Goal: Find specific page/section: Find specific page/section

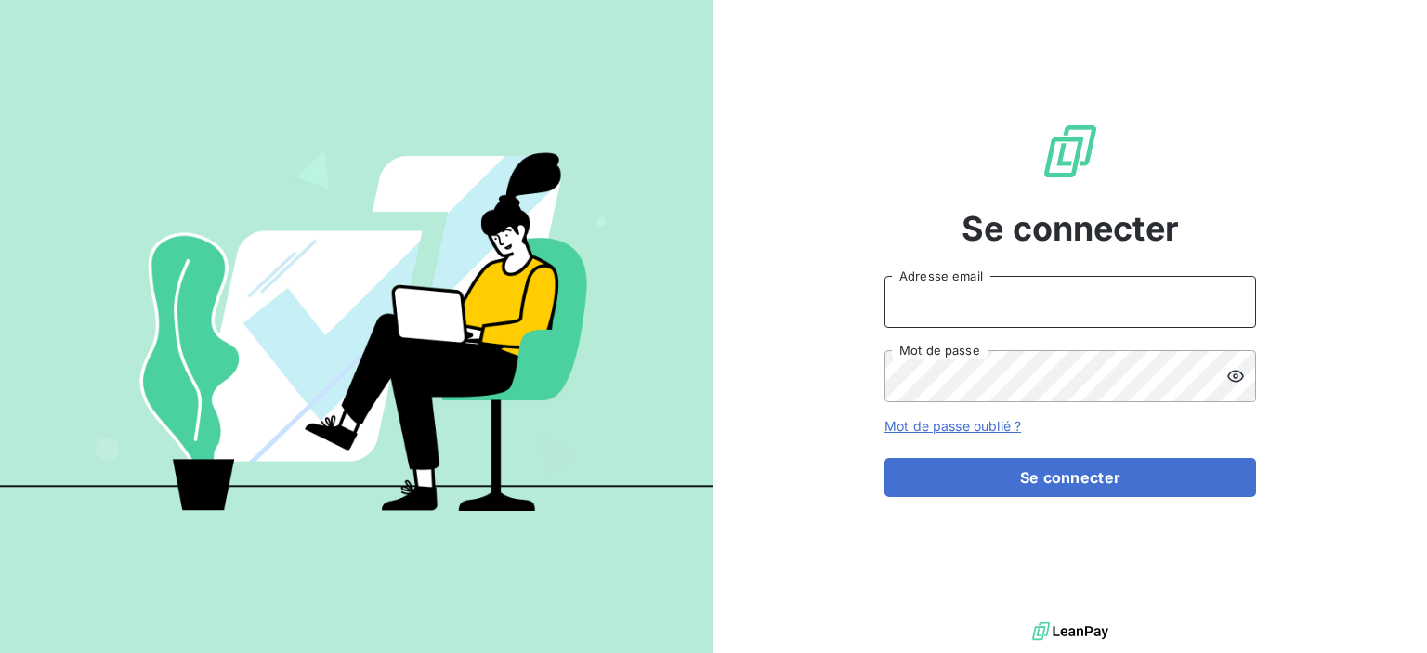
drag, startPoint x: 1052, startPoint y: 303, endPoint x: 1048, endPoint y: 326, distance: 23.5
click at [1052, 303] on input "Adresse email" at bounding box center [1071, 302] width 372 height 52
click at [885, 458] on button "Se connecter" at bounding box center [1071, 477] width 372 height 39
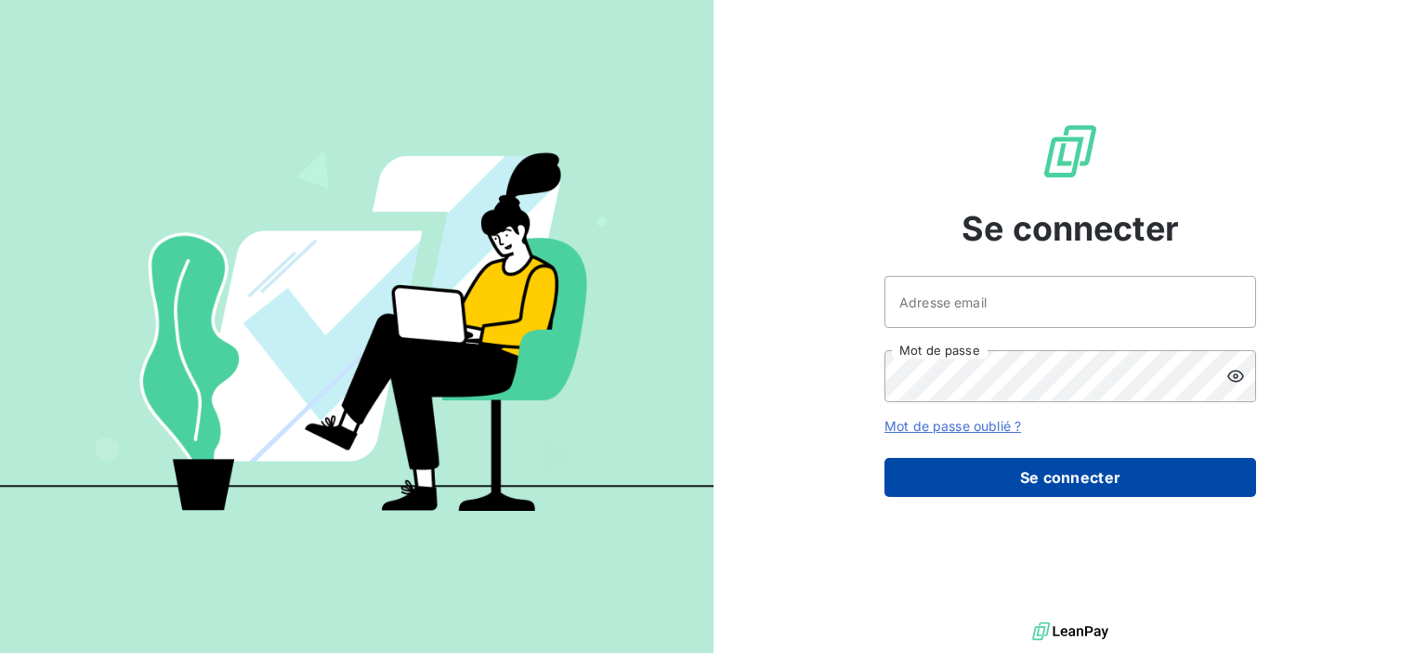
click at [1053, 467] on button "Se connecter" at bounding box center [1071, 477] width 372 height 39
click at [1061, 482] on button "Se connecter" at bounding box center [1071, 477] width 372 height 39
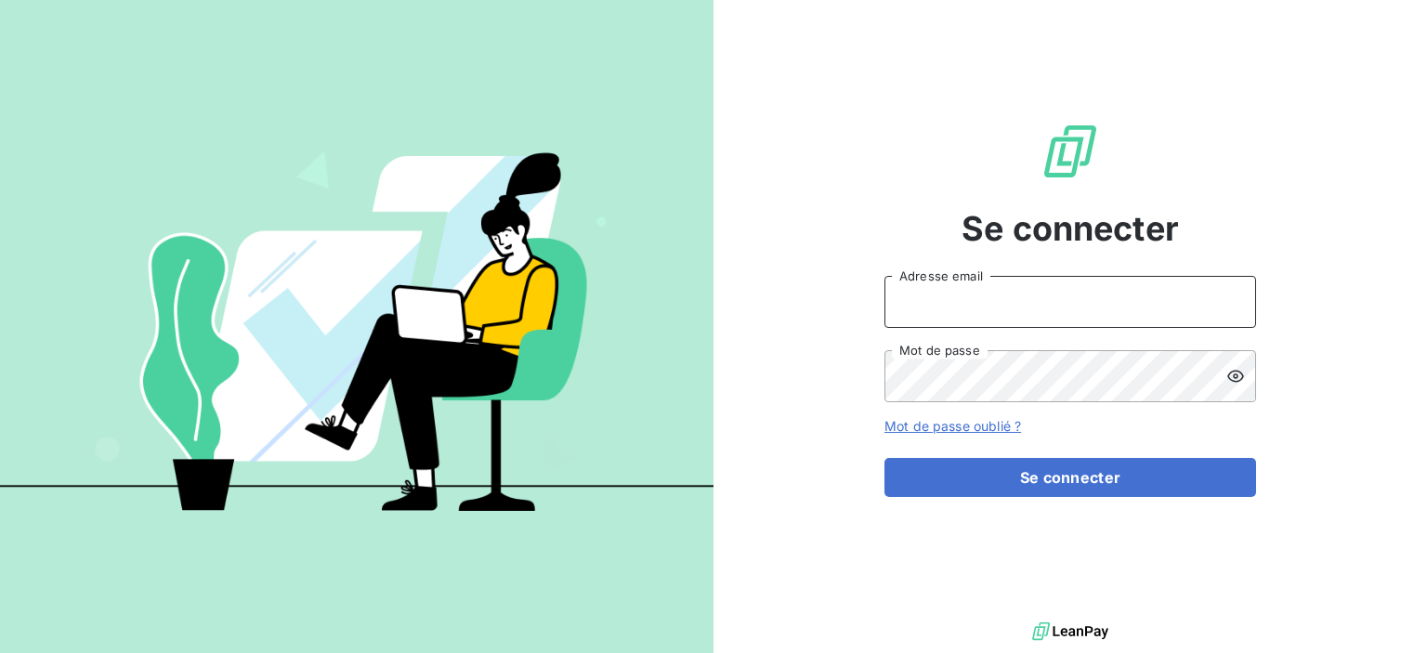
click at [994, 297] on input "Adresse email" at bounding box center [1071, 302] width 372 height 52
type input "[PERSON_NAME][EMAIL_ADDRESS][DOMAIN_NAME]"
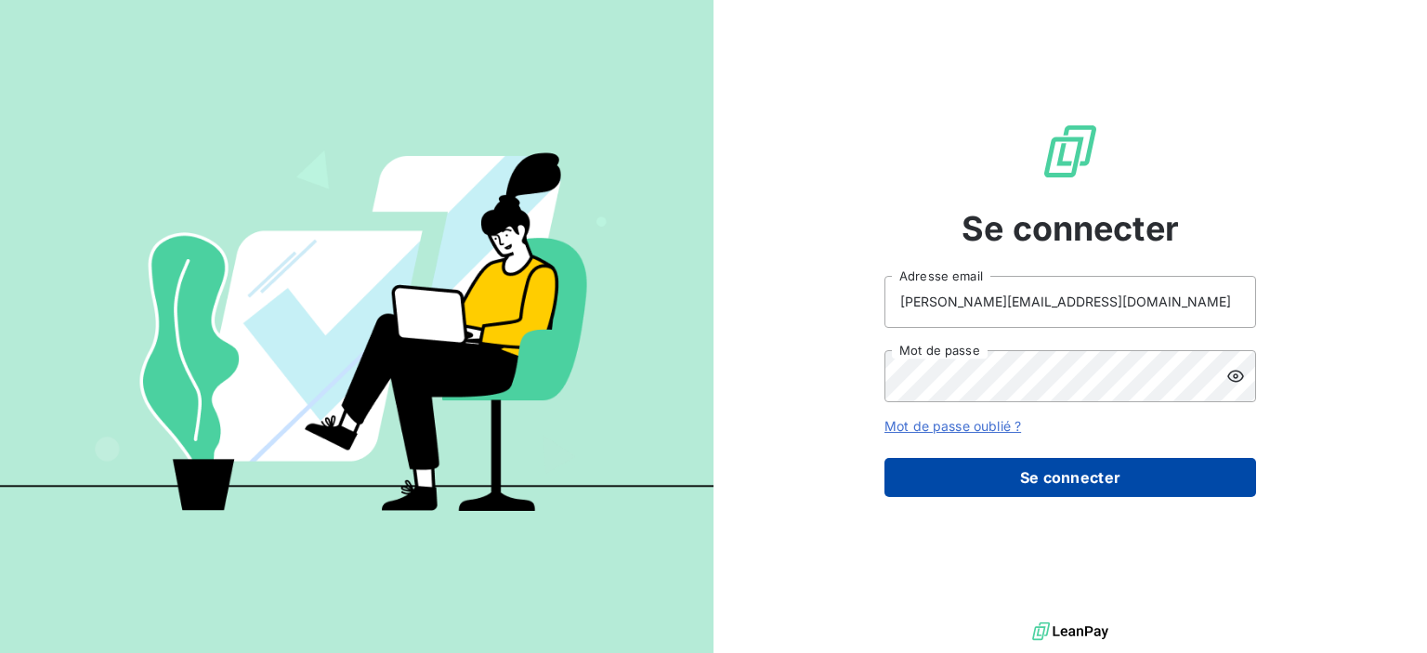
click at [1048, 480] on button "Se connecter" at bounding box center [1071, 477] width 372 height 39
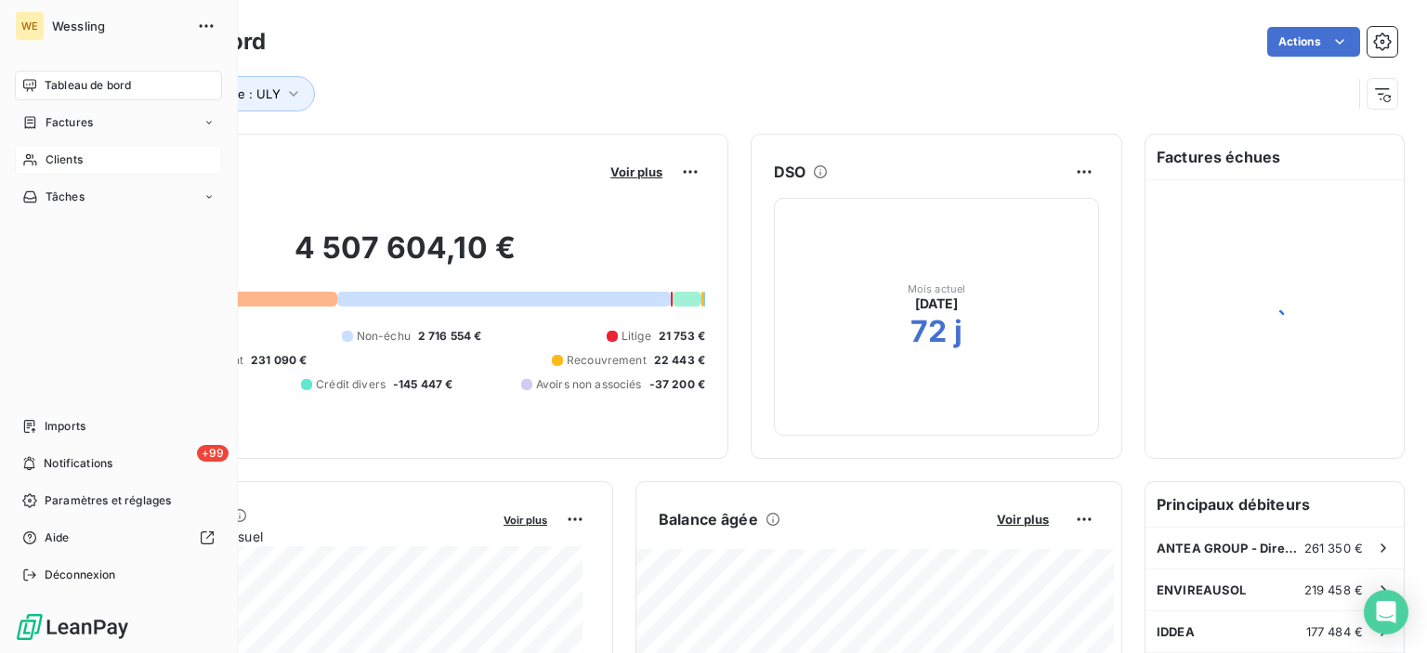
click at [57, 159] on span "Clients" at bounding box center [64, 159] width 37 height 17
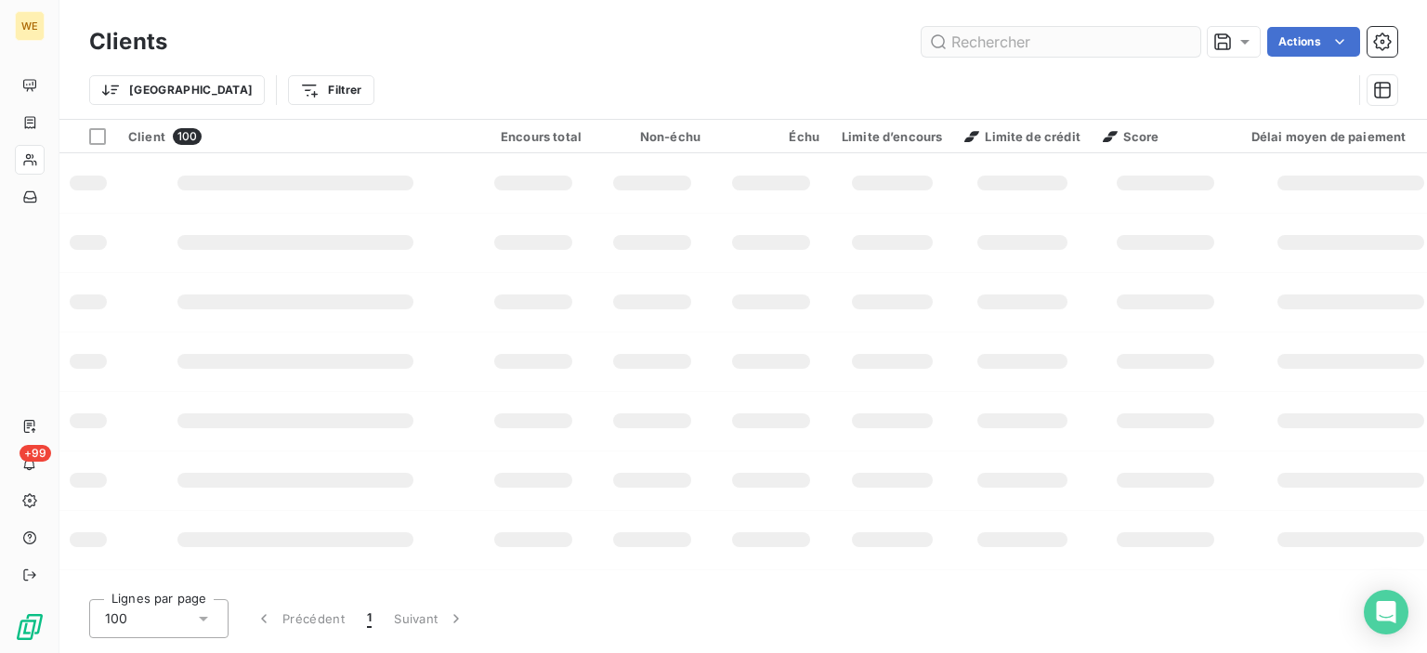
click at [1001, 43] on input "text" at bounding box center [1061, 42] width 279 height 30
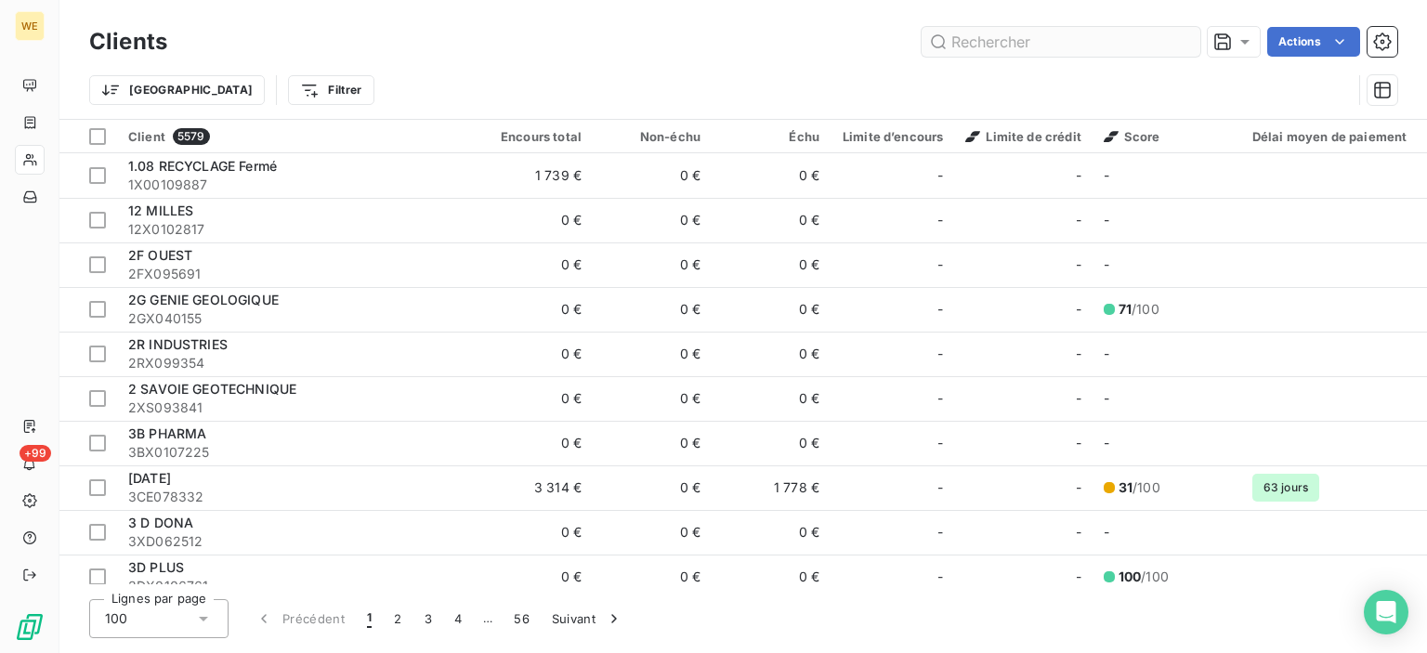
click at [1043, 37] on input "text" at bounding box center [1061, 42] width 279 height 30
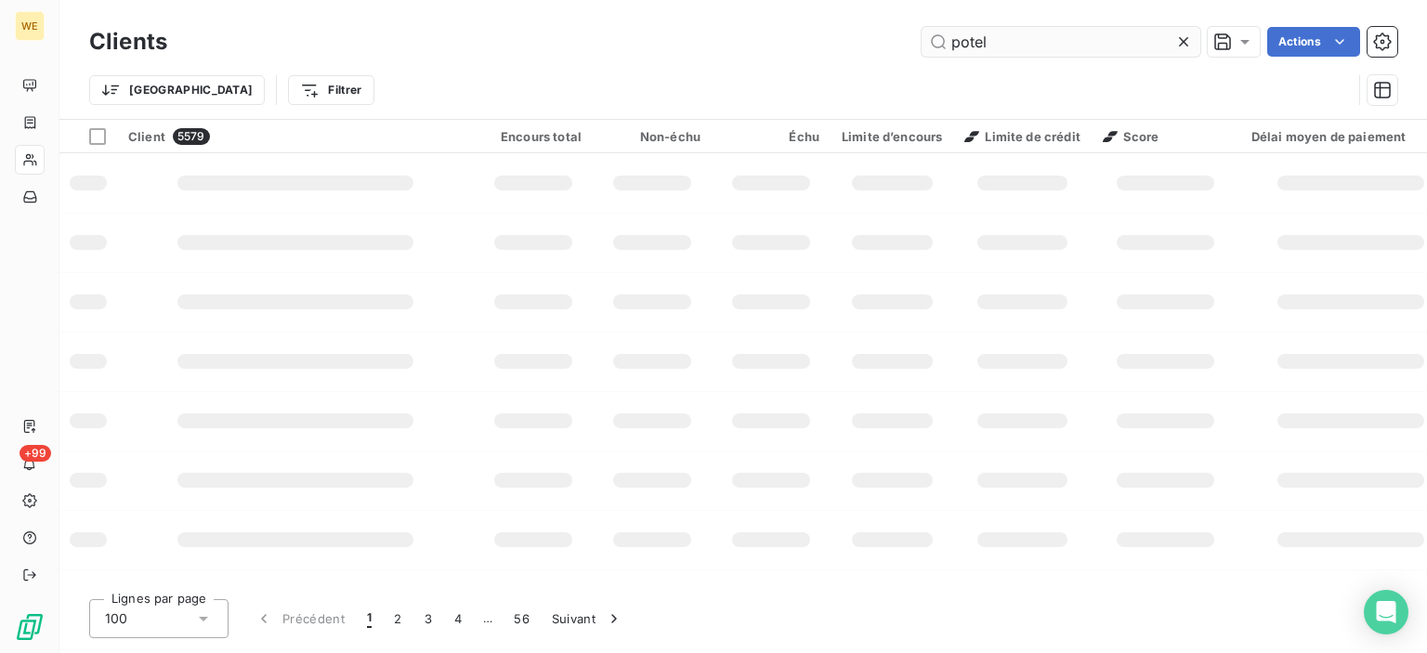
type input "potel"
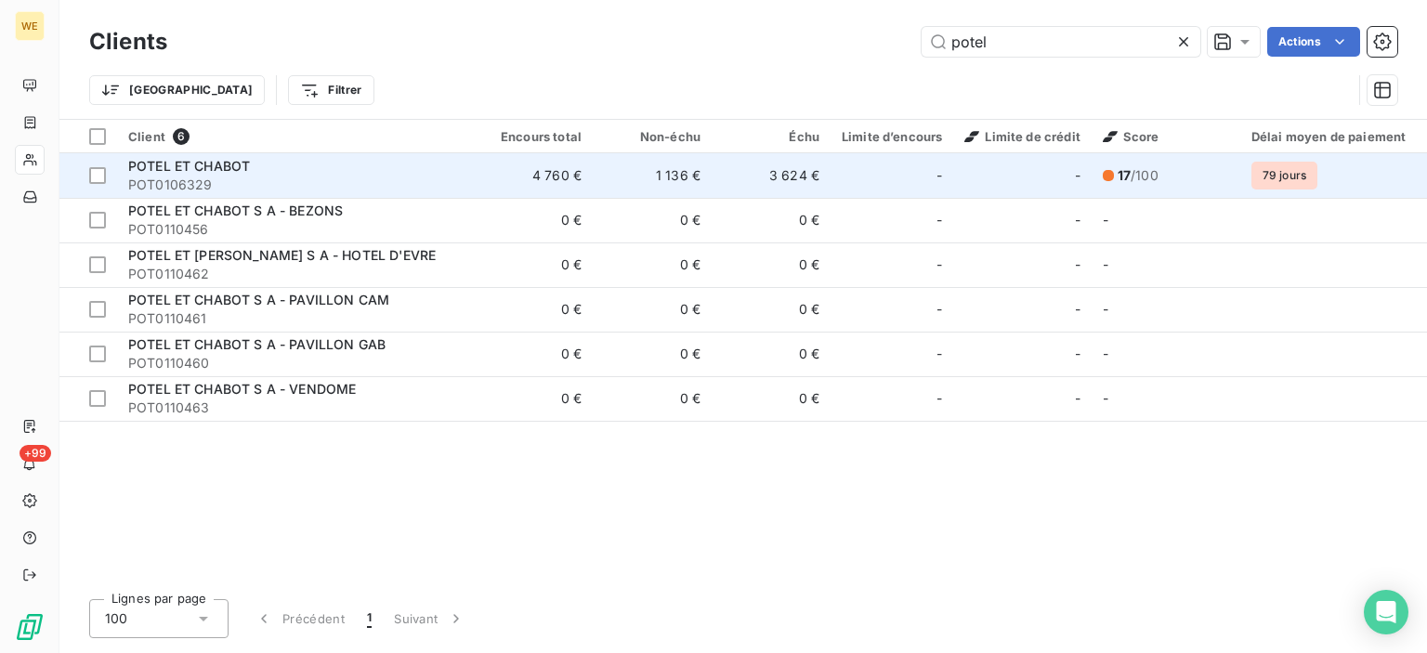
click at [543, 170] on td "4 760 €" at bounding box center [533, 175] width 119 height 45
